Goal: Transaction & Acquisition: Purchase product/service

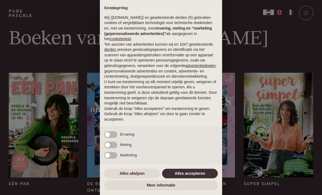
click at [191, 175] on button "Alles accepteren" at bounding box center [190, 174] width 56 height 10
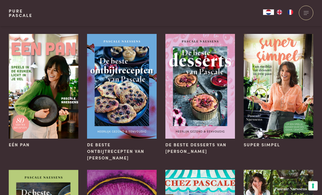
scroll to position [39, 0]
click at [282, 113] on img at bounding box center [279, 86] width 70 height 105
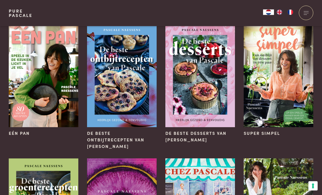
scroll to position [50, 0]
click at [35, 99] on img at bounding box center [44, 74] width 70 height 105
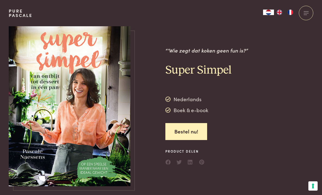
click at [196, 110] on div "Boek & e-book" at bounding box center [187, 110] width 43 height 8
click at [200, 109] on div "Boek & e-book" at bounding box center [187, 110] width 43 height 8
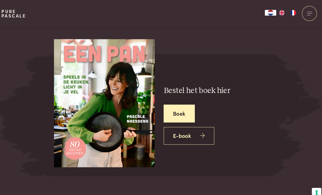
scroll to position [1048, 0]
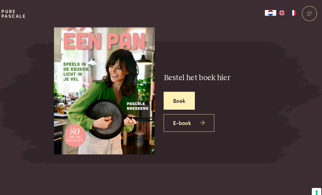
click at [191, 114] on link "E-book" at bounding box center [190, 118] width 49 height 17
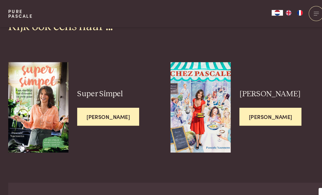
scroll to position [1492, 0]
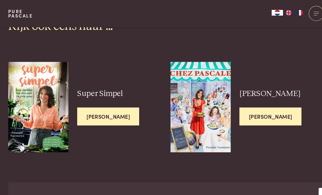
click at [94, 108] on span "[PERSON_NAME]" at bounding box center [105, 112] width 60 height 17
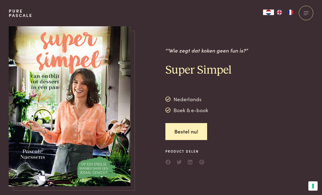
click at [197, 133] on link "Bestel nu!" at bounding box center [187, 131] width 42 height 17
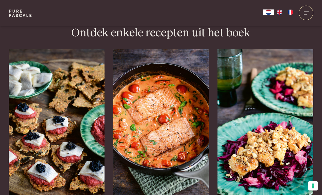
scroll to position [809, 0]
click at [46, 121] on img at bounding box center [57, 131] width 96 height 164
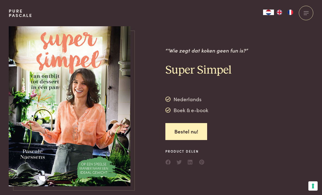
scroll to position [826, 0]
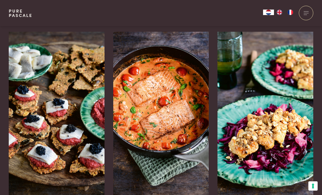
click at [158, 105] on img at bounding box center [161, 114] width 96 height 164
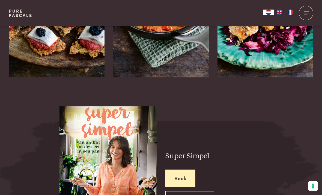
scroll to position [943, 0]
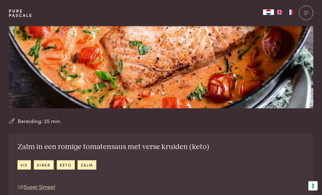
scroll to position [56, 0]
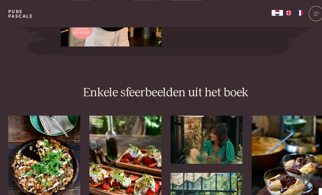
scroll to position [1130, 0]
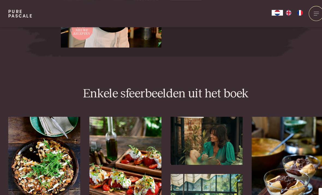
click at [41, 158] on img at bounding box center [44, 165] width 70 height 105
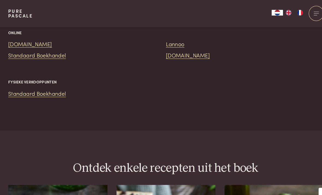
scroll to position [679, 0]
